Goal: Transaction & Acquisition: Book appointment/travel/reservation

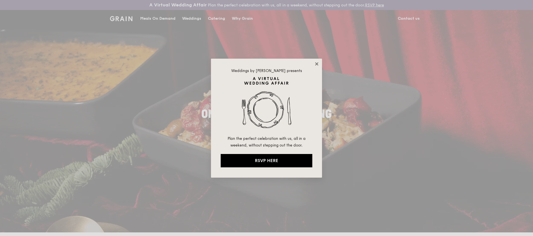
click at [317, 64] on icon at bounding box center [316, 63] width 5 height 5
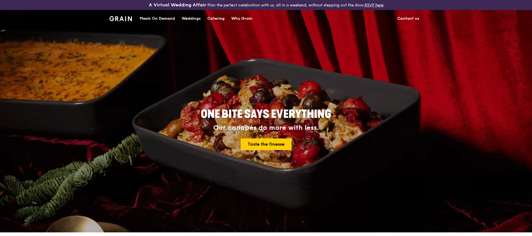
click at [211, 20] on div "Catering" at bounding box center [215, 18] width 17 height 17
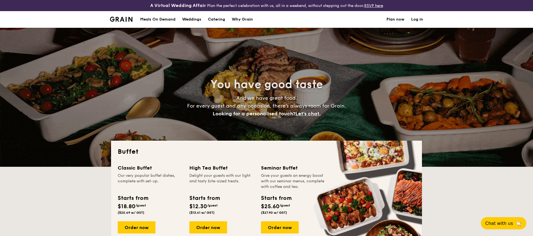
select select
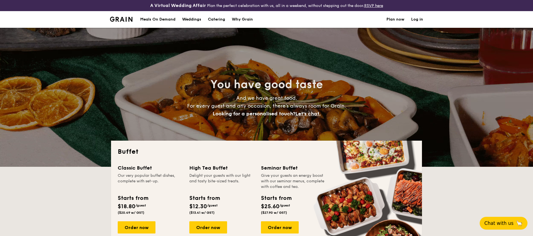
click at [495, 226] on button "Chat with us 🦙" at bounding box center [503, 222] width 48 height 13
